Goal: Task Accomplishment & Management: Use online tool/utility

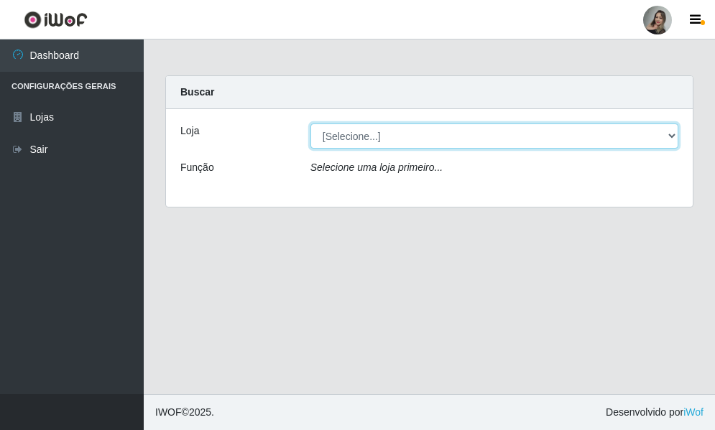
click at [671, 137] on select "[Selecione...] Supermercado Sao Francisco - Amarante" at bounding box center [494, 136] width 368 height 25
select select "383"
click at [310, 124] on select "[Selecione...] Supermercado Sao Francisco - Amarante" at bounding box center [494, 136] width 368 height 25
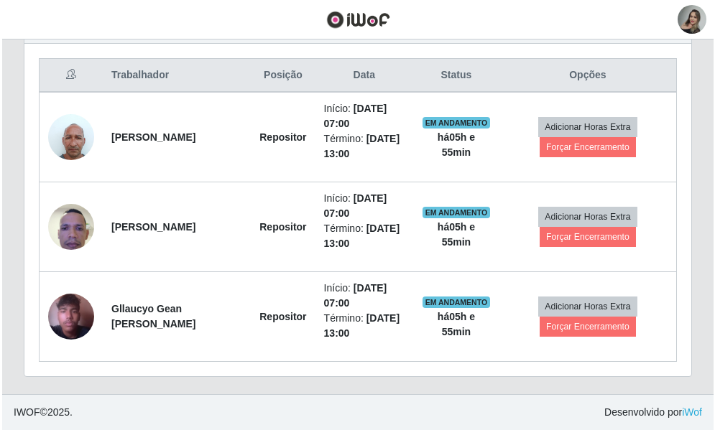
scroll to position [577, 0]
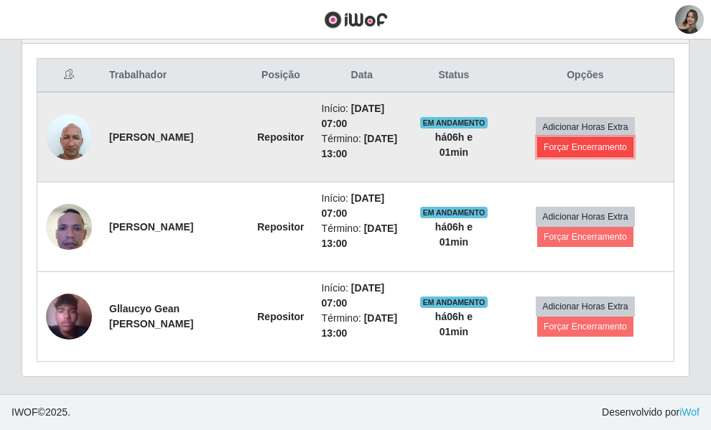
click at [594, 137] on button "Forçar Encerramento" at bounding box center [585, 147] width 96 height 20
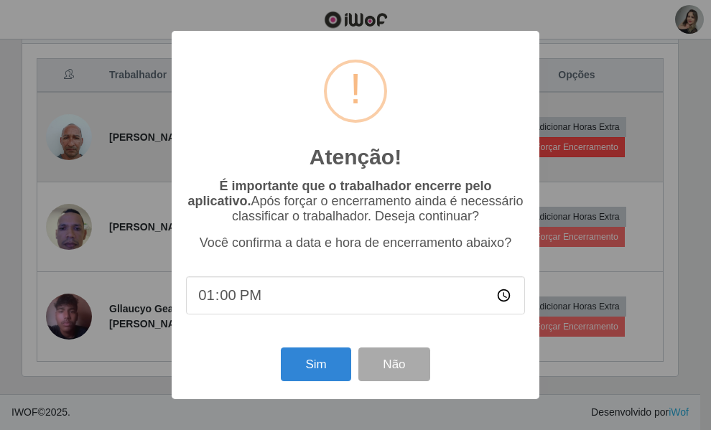
scroll to position [298, 516]
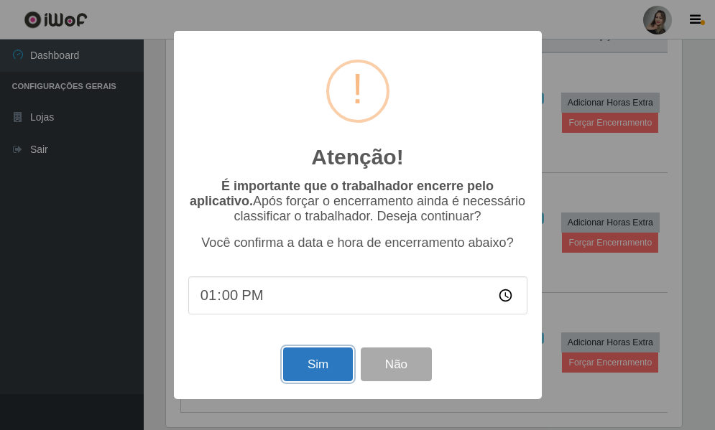
click at [325, 360] on button "Sim" at bounding box center [318, 365] width 70 height 34
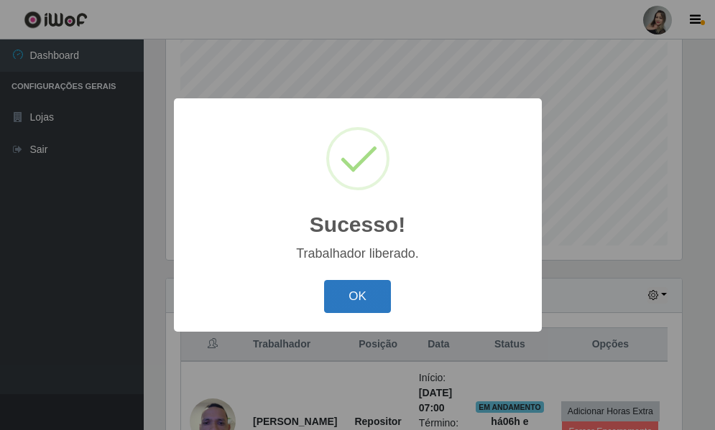
click at [337, 297] on button "OK" at bounding box center [357, 297] width 67 height 34
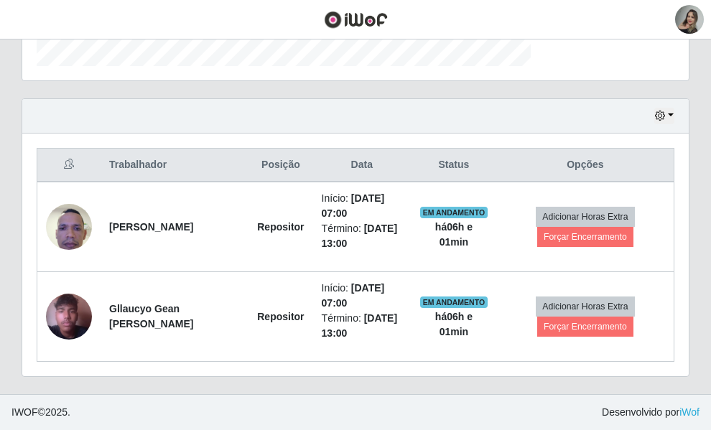
scroll to position [508, 0]
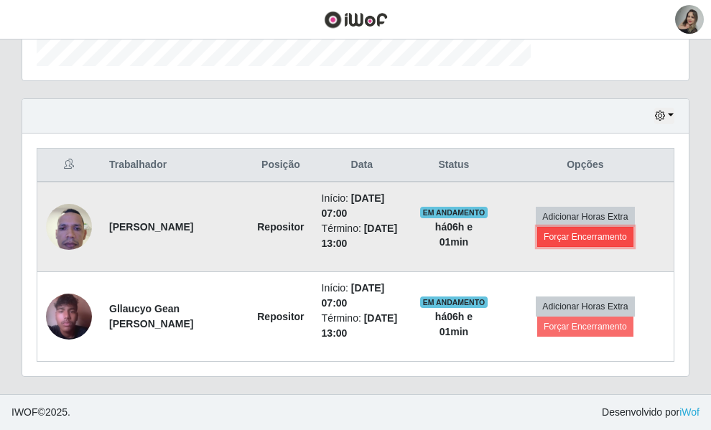
click at [619, 227] on button "Forçar Encerramento" at bounding box center [585, 237] width 96 height 20
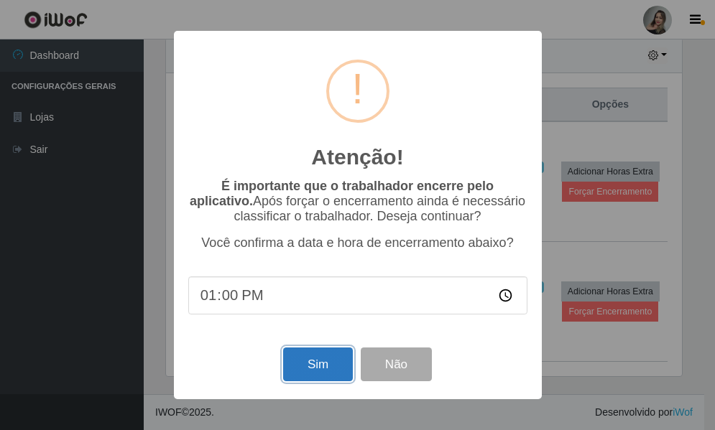
click at [342, 353] on button "Sim" at bounding box center [318, 365] width 70 height 34
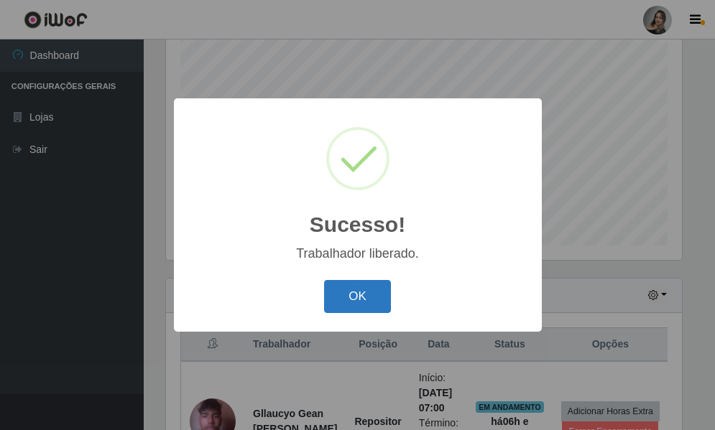
click at [346, 299] on button "OK" at bounding box center [357, 297] width 67 height 34
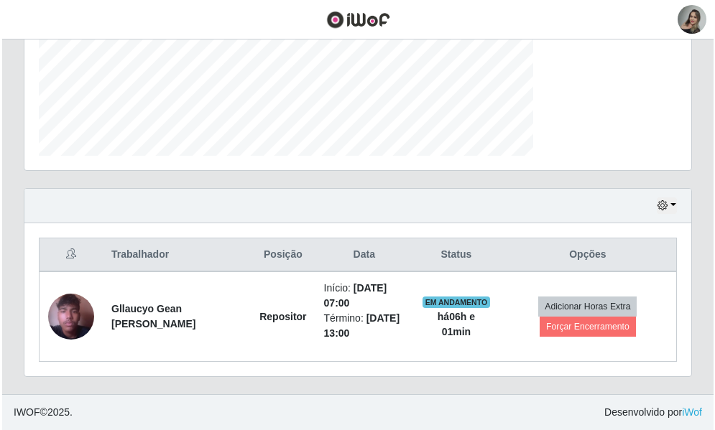
scroll to position [388, 0]
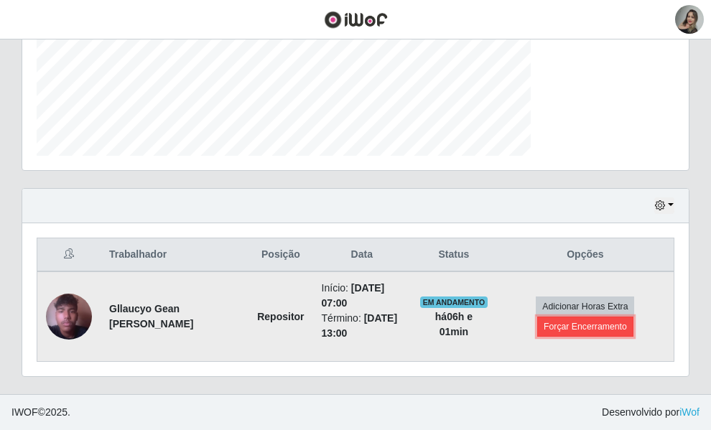
click at [619, 317] on button "Forçar Encerramento" at bounding box center [585, 327] width 96 height 20
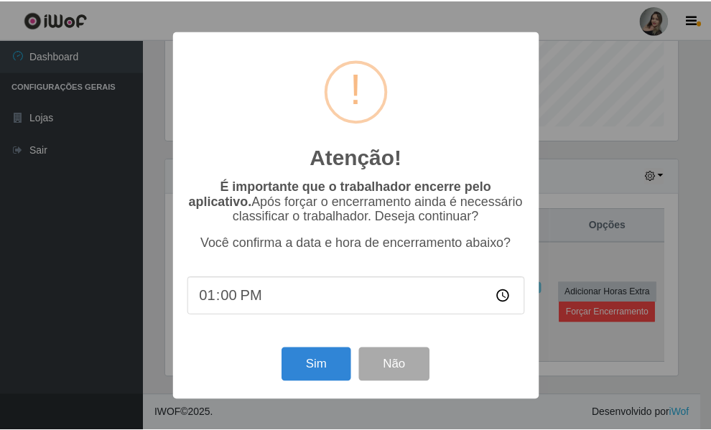
scroll to position [298, 516]
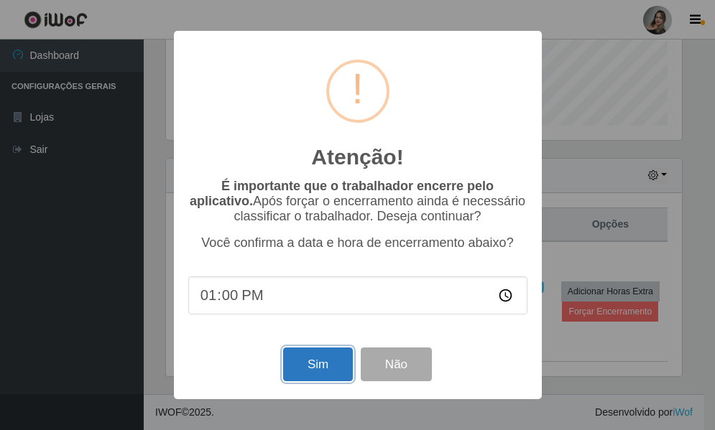
click at [306, 358] on button "Sim" at bounding box center [318, 365] width 70 height 34
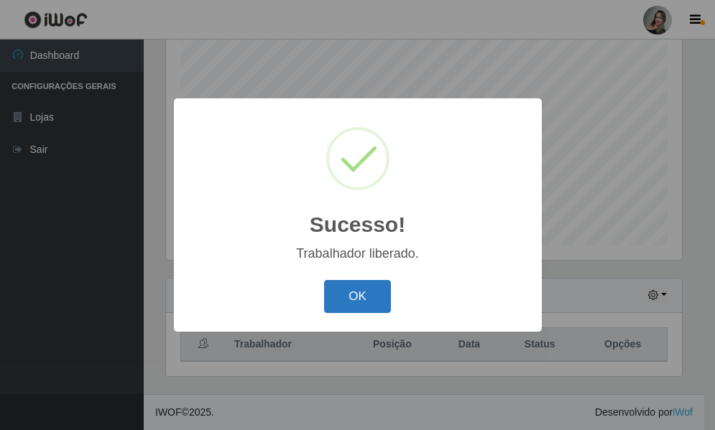
click at [359, 301] on button "OK" at bounding box center [357, 297] width 67 height 34
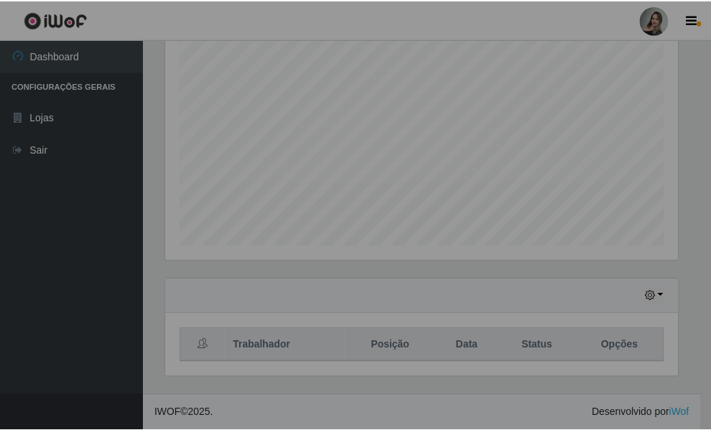
scroll to position [298, 523]
